Goal: Information Seeking & Learning: Check status

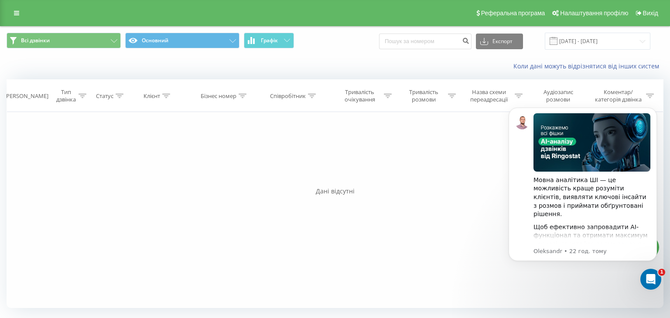
click at [7, 11] on div "Реферальна програма Налаштування профілю Вихід" at bounding box center [335, 13] width 670 height 26
click at [12, 13] on link at bounding box center [17, 13] width 16 height 12
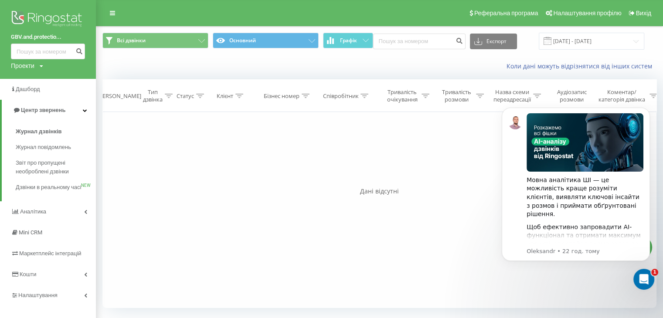
click at [29, 39] on link "GBV.and.protectio..." at bounding box center [48, 37] width 74 height 9
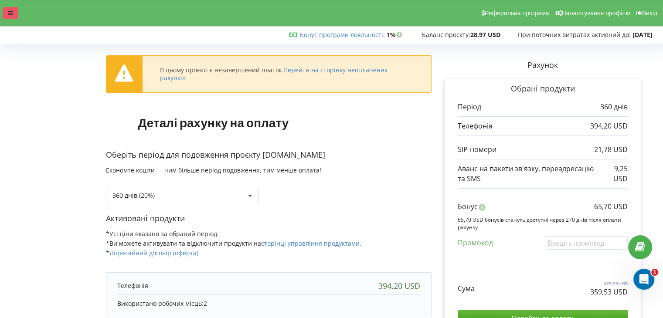
click at [12, 11] on icon at bounding box center [10, 13] width 5 height 6
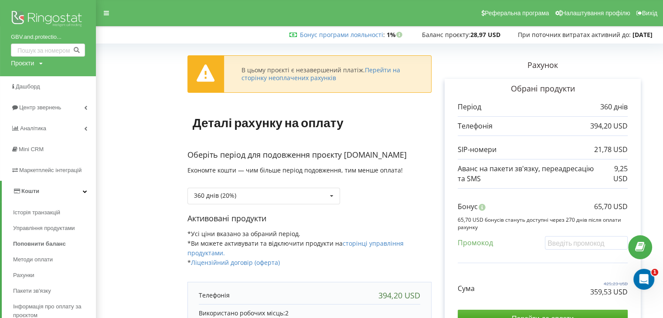
click at [39, 28] on img at bounding box center [48, 20] width 74 height 22
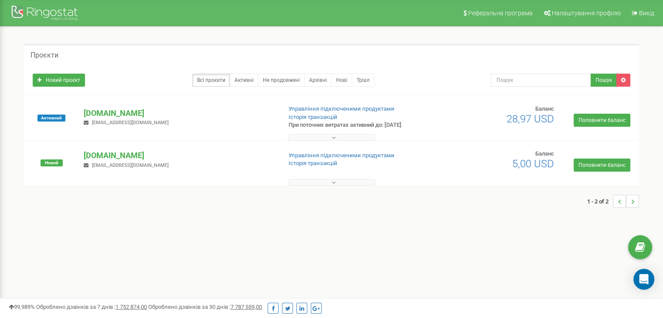
click at [177, 120] on div "[DOMAIN_NAME] [EMAIL_ADDRESS][DOMAIN_NAME]" at bounding box center [179, 117] width 204 height 19
click at [170, 109] on p "[DOMAIN_NAME]" at bounding box center [179, 113] width 191 height 11
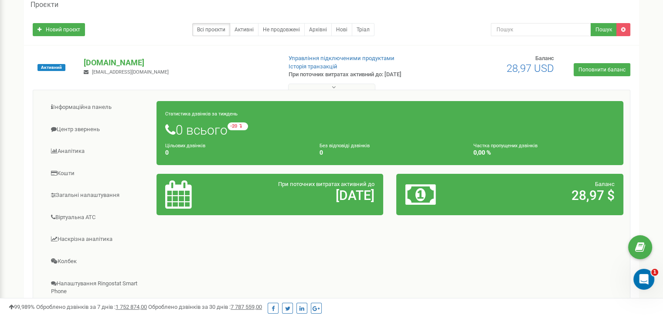
scroll to position [51, 0]
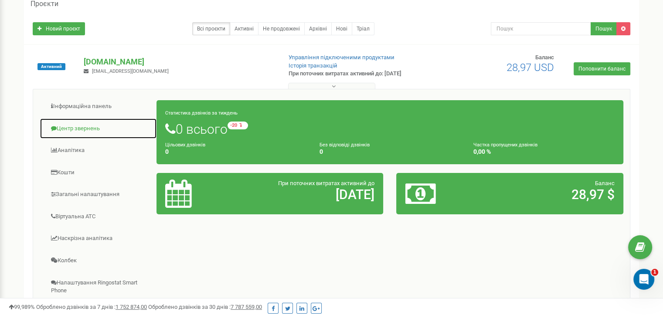
click at [75, 133] on link "Центр звернень" at bounding box center [98, 128] width 117 height 21
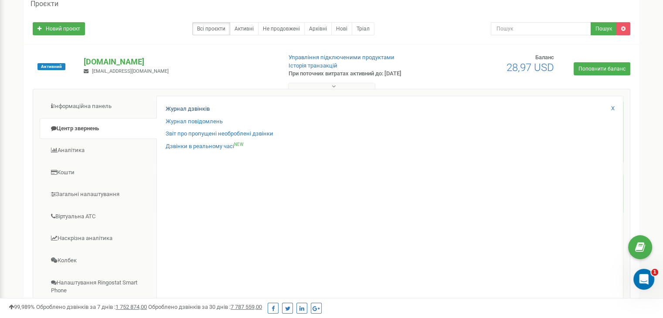
click at [174, 107] on div "Журнал дзвінків Журнал повідомлень Звіт про пропущені необроблені дзвінки Дзвін…" at bounding box center [389, 237] width 467 height 282
click at [174, 107] on link "Журнал дзвінків" at bounding box center [188, 109] width 44 height 8
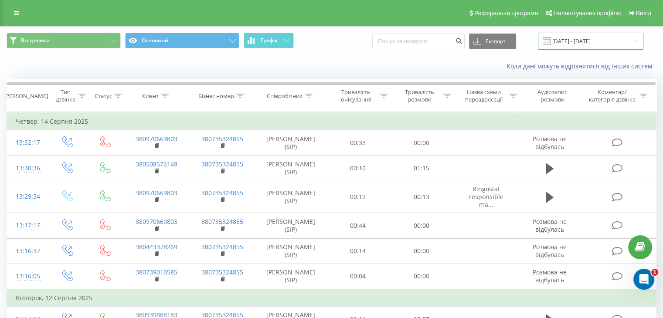
click at [573, 46] on input "21.07.2025 - 21.08.2025" at bounding box center [590, 41] width 105 height 17
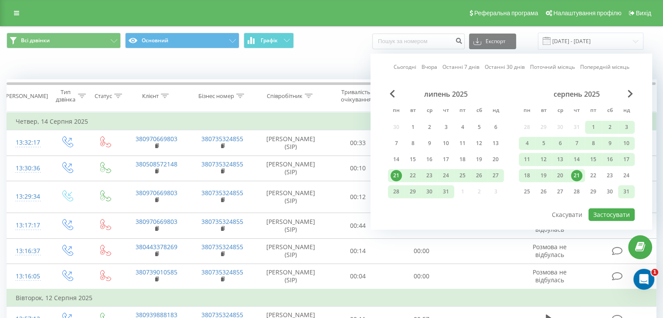
click at [621, 185] on div "31" at bounding box center [626, 191] width 17 height 13
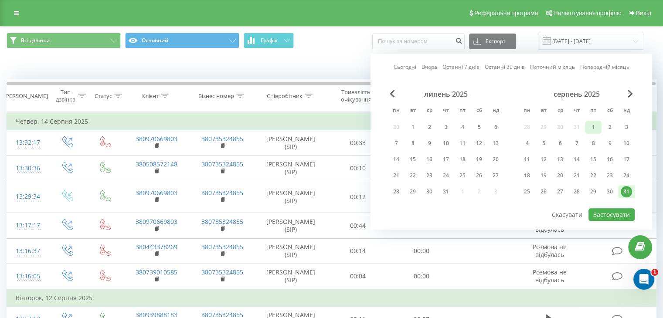
click at [599, 124] on div "1" at bounding box center [593, 127] width 11 height 11
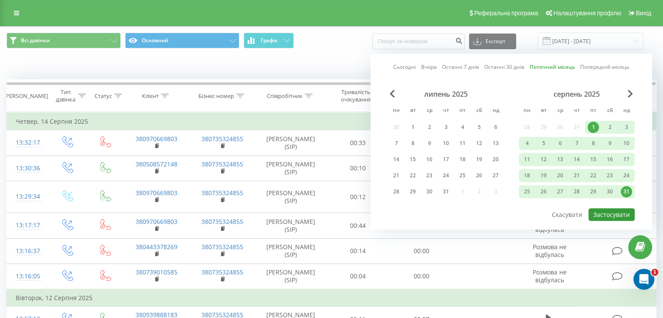
click at [604, 215] on button "Застосувати" at bounding box center [612, 214] width 46 height 13
type input "01.08.2025 - 31.08.2025"
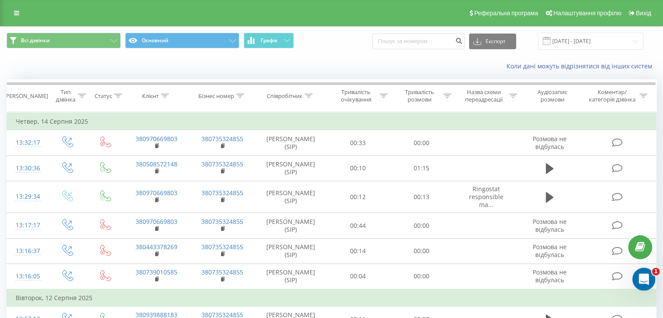
click at [648, 284] on div "Відкрити програму для спілкування Intercom" at bounding box center [642, 278] width 29 height 29
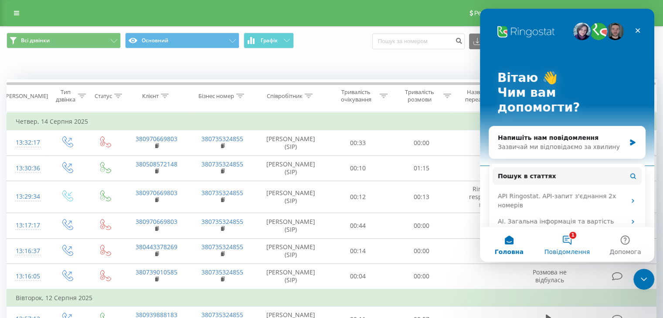
click at [576, 245] on button "1 Повідомлення" at bounding box center [567, 244] width 58 height 35
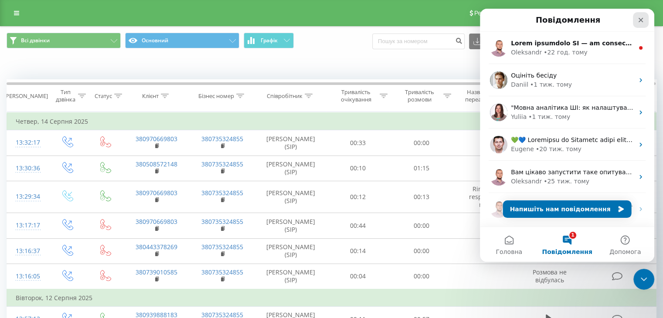
click at [646, 18] on div "Закрити" at bounding box center [641, 20] width 16 height 16
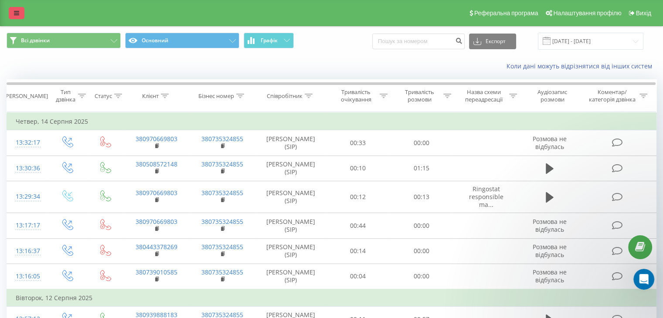
click at [18, 7] on link at bounding box center [17, 13] width 16 height 12
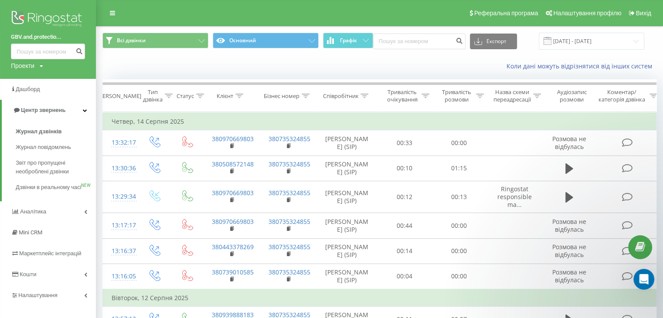
click at [35, 36] on link "GBV.and.protectio..." at bounding box center [48, 37] width 74 height 9
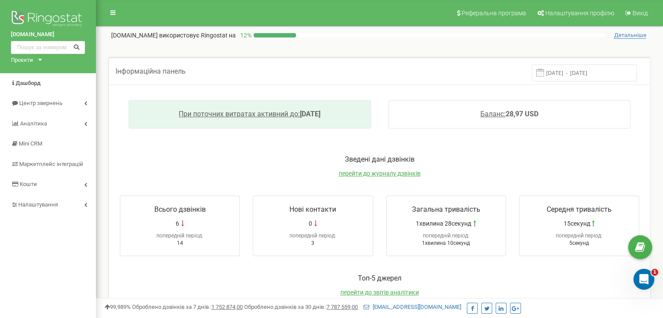
drag, startPoint x: 353, startPoint y: 114, endPoint x: 150, endPoint y: 113, distance: 202.3
click at [150, 113] on div "При поточних витратах активний до: [DATE]" at bounding box center [250, 114] width 242 height 28
copy link "При поточних витратах активний до: [DATE]"
